Goal: Task Accomplishment & Management: Complete application form

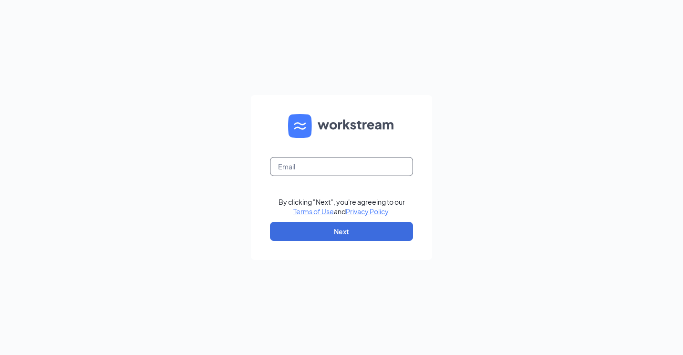
click at [303, 169] on input "text" at bounding box center [341, 166] width 143 height 19
type input "northplatte@runza.com"
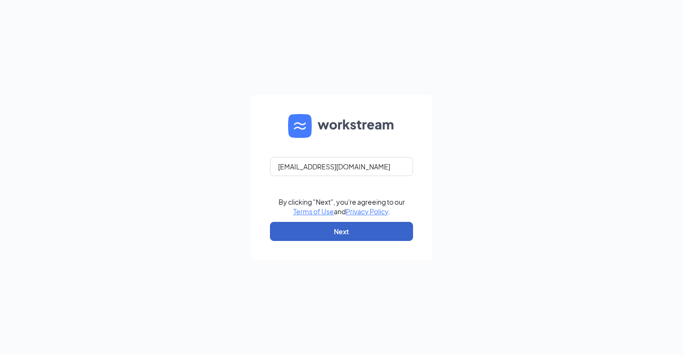
click at [310, 223] on button "Next" at bounding box center [341, 231] width 143 height 19
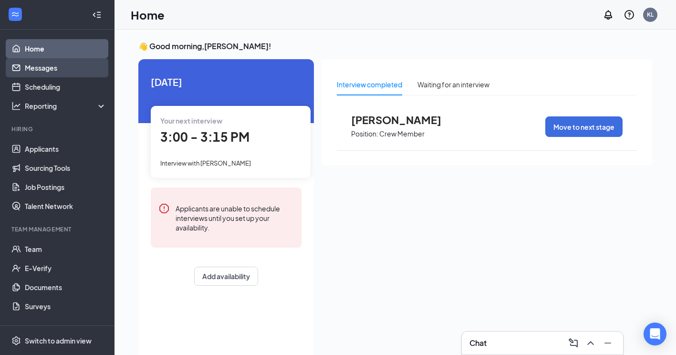
click at [62, 73] on link "Messages" at bounding box center [66, 67] width 82 height 19
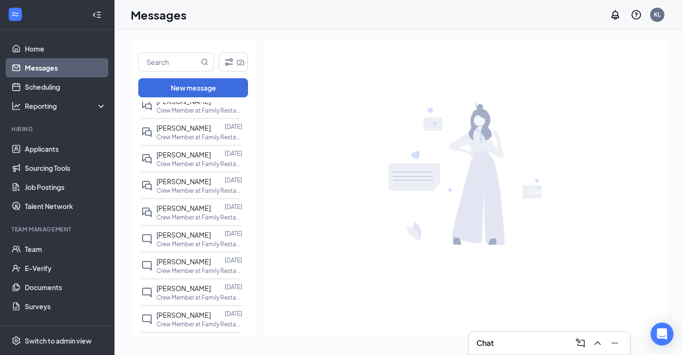
scroll to position [48, 0]
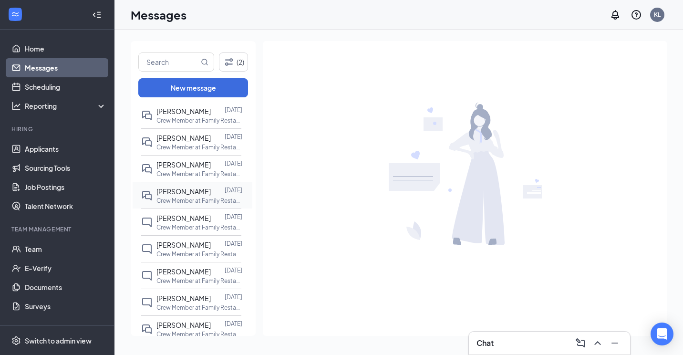
click at [188, 198] on p "Crew Member at Family Restaurant of North Platte LLC" at bounding box center [200, 201] width 86 height 8
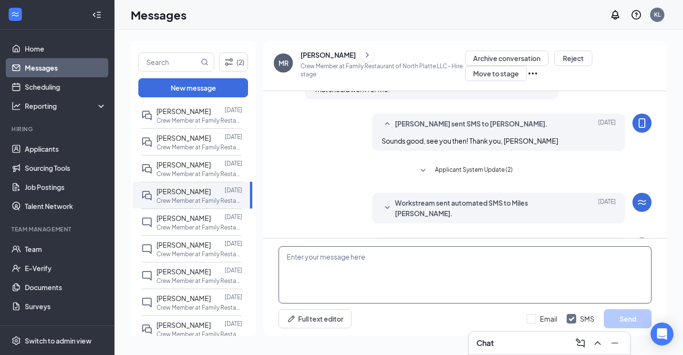
scroll to position [215, 0]
click at [368, 272] on textarea at bounding box center [465, 274] width 373 height 57
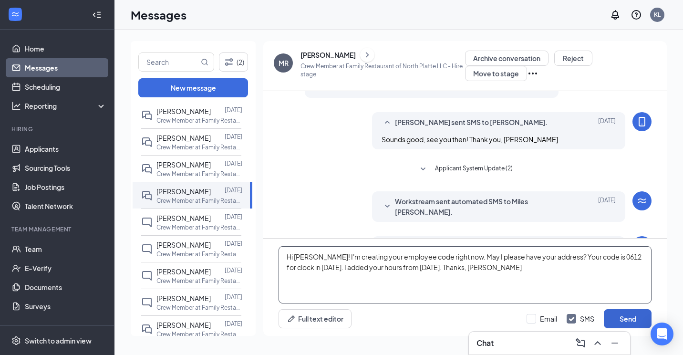
type textarea "Hi Miles! I'm creating your employee code right now. May I please have your add…"
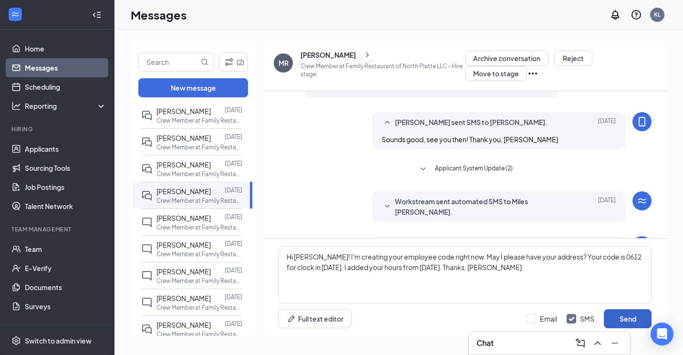
click at [612, 317] on button "Send" at bounding box center [628, 318] width 48 height 19
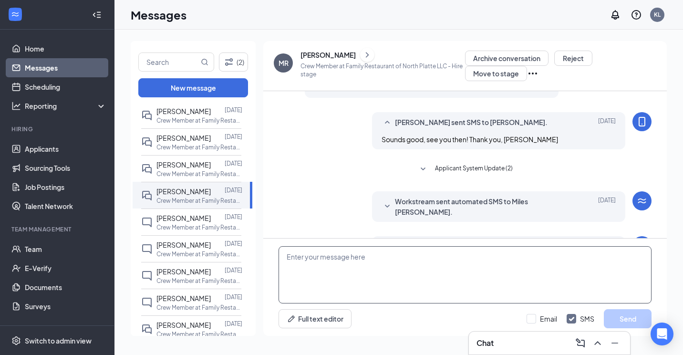
scroll to position [287, 0]
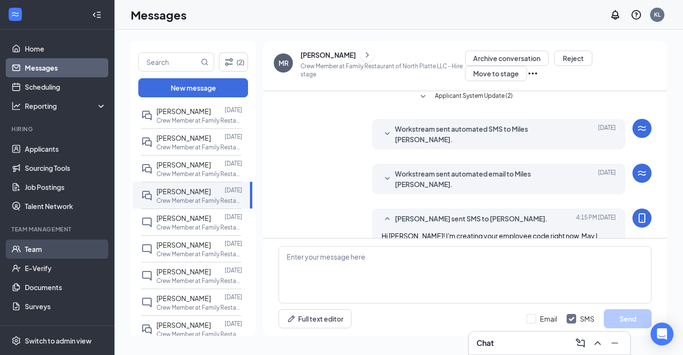
click at [31, 250] on link "Team" at bounding box center [66, 249] width 82 height 19
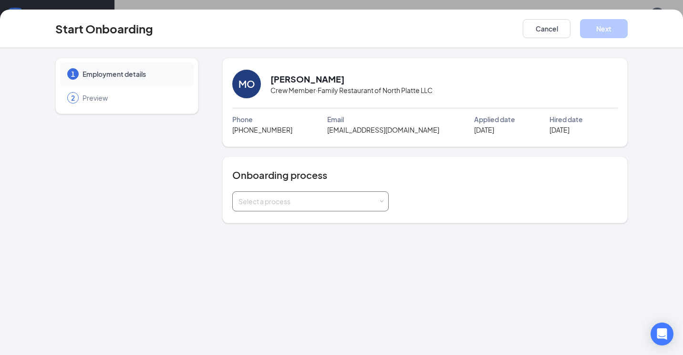
click at [368, 197] on div "Select a process" at bounding box center [309, 202] width 140 height 10
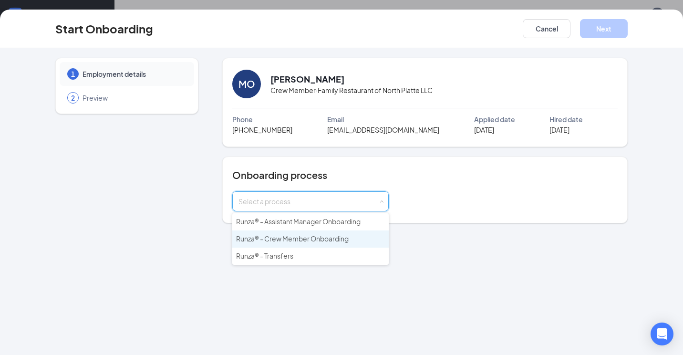
click at [308, 239] on span "Runza® - Crew Member Onboarding" at bounding box center [292, 238] width 113 height 9
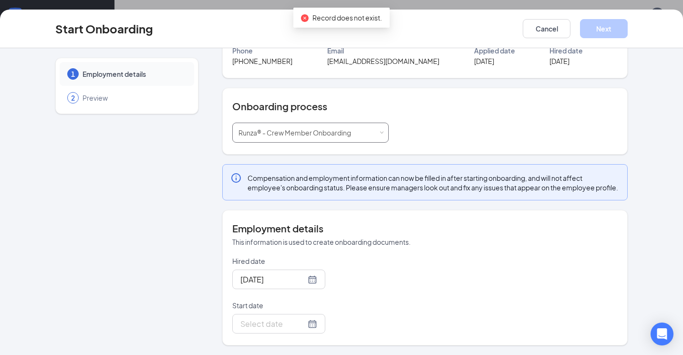
scroll to position [78, 0]
click at [299, 325] on div at bounding box center [279, 324] width 77 height 12
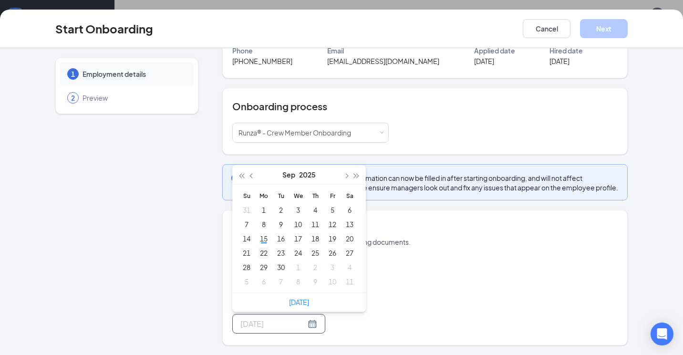
type input "Sep 22, 2025"
click at [258, 253] on div "22" at bounding box center [263, 252] width 11 height 11
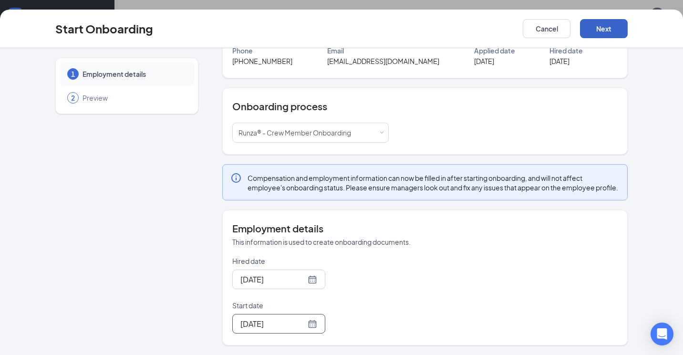
click at [613, 24] on button "Next" at bounding box center [604, 28] width 48 height 19
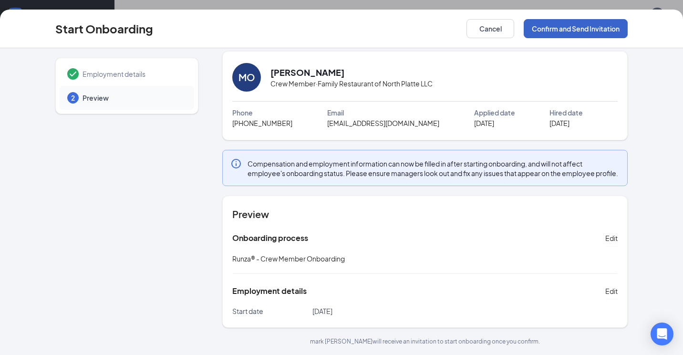
click at [574, 27] on button "Confirm and Send Invitation" at bounding box center [576, 28] width 104 height 19
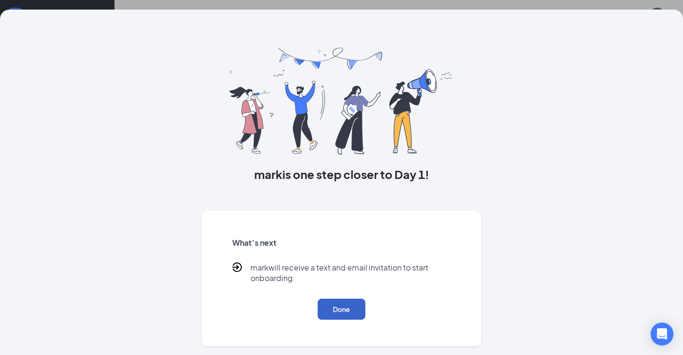
click at [348, 303] on button "Done" at bounding box center [342, 309] width 48 height 21
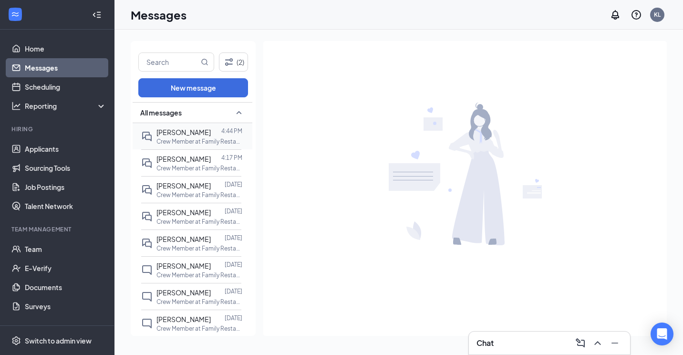
click at [202, 138] on p "Crew Member at Family Restaurant of North Platte LLC" at bounding box center [200, 141] width 86 height 8
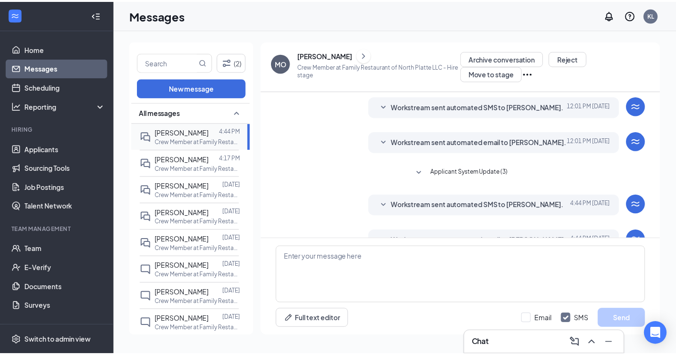
scroll to position [151, 0]
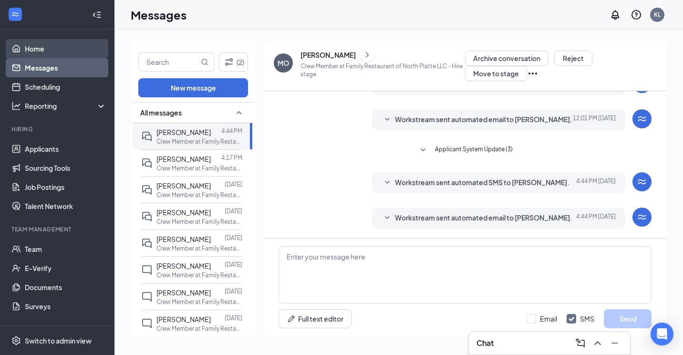
click at [55, 42] on link "Home" at bounding box center [66, 48] width 82 height 19
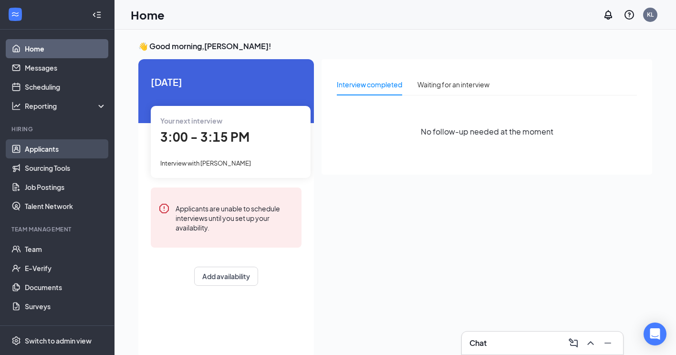
click at [41, 154] on link "Applicants" at bounding box center [66, 148] width 82 height 19
